Goal: Find contact information: Find contact information

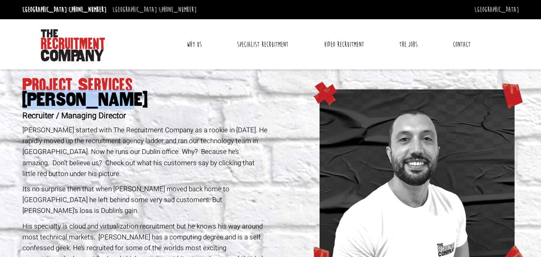
drag, startPoint x: 93, startPoint y: 101, endPoint x: 111, endPoint y: 103, distance: 18.6
click at [111, 103] on span "[PERSON_NAME]" at bounding box center [144, 99] width 245 height 14
click at [10, 106] on section "Project Services [PERSON_NAME] Recruiter / Managing Director [PERSON_NAME] star…" at bounding box center [270, 235] width 541 height 332
click at [138, 96] on span "[PERSON_NAME]" at bounding box center [144, 99] width 245 height 14
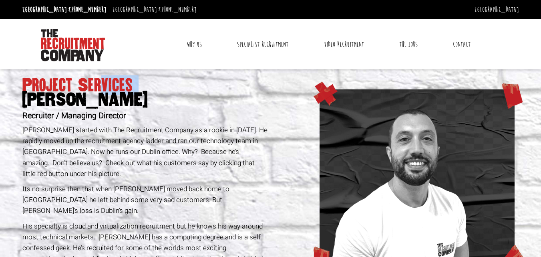
drag, startPoint x: 21, startPoint y: 100, endPoint x: 105, endPoint y: 93, distance: 84.3
click at [105, 93] on div "Project Services [PERSON_NAME] Recruiter / Managing Director [PERSON_NAME] star…" at bounding box center [144, 235] width 251 height 332
click at [101, 95] on span "[PERSON_NAME]" at bounding box center [144, 99] width 245 height 14
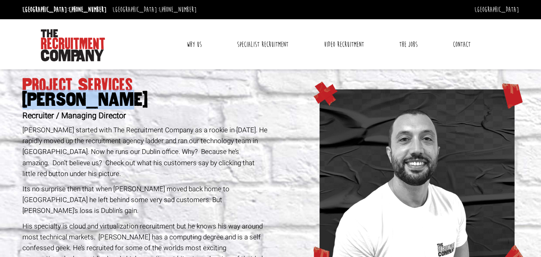
drag, startPoint x: 21, startPoint y: 98, endPoint x: 100, endPoint y: 98, distance: 78.5
click at [100, 98] on div "Project Services [PERSON_NAME] Recruiter / Managing Director [PERSON_NAME] star…" at bounding box center [144, 235] width 251 height 332
copy span "[PERSON_NAME]"
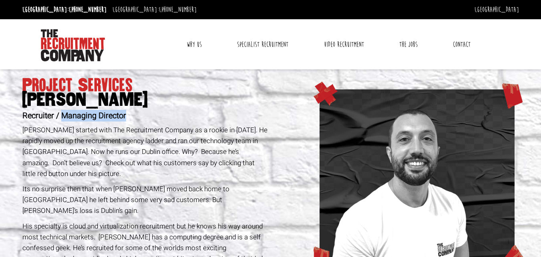
drag, startPoint x: 61, startPoint y: 114, endPoint x: 130, endPoint y: 110, distance: 69.0
click at [132, 110] on div "Project Services [PERSON_NAME] Recruiter / Managing Director [PERSON_NAME] star…" at bounding box center [144, 235] width 251 height 332
copy h2 "Managing Director"
